Goal: Task Accomplishment & Management: Complete application form

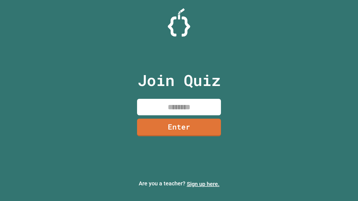
click at [203, 184] on link "Sign up here." at bounding box center [203, 184] width 33 height 7
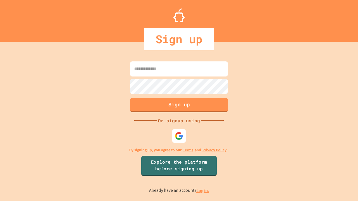
click at [203, 191] on link "Log in." at bounding box center [202, 191] width 13 height 6
